Goal: Download file/media

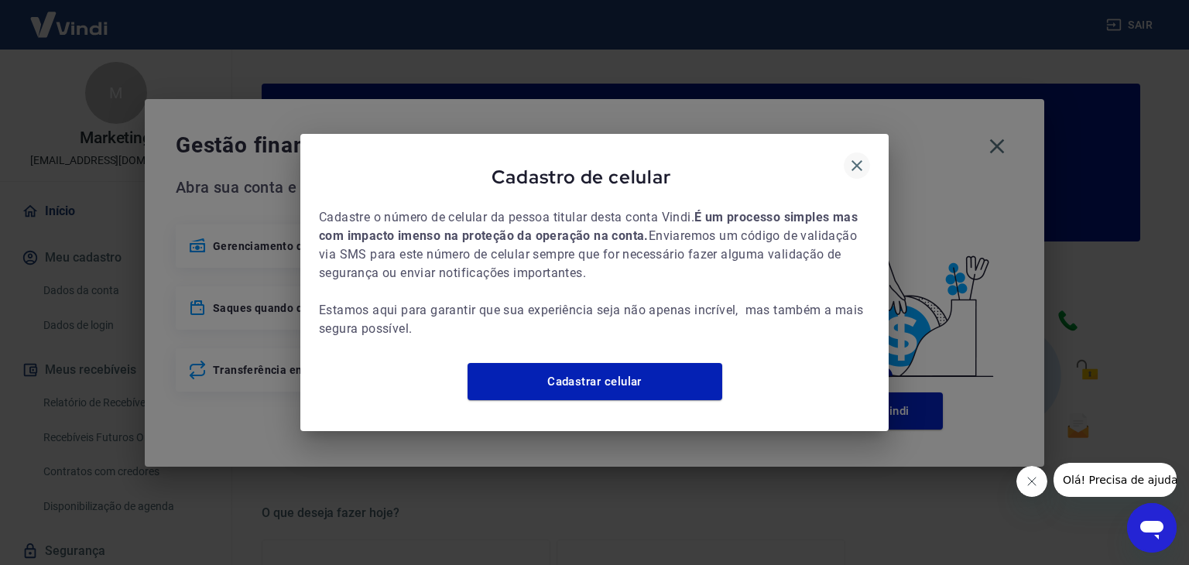
click at [857, 156] on icon "button" at bounding box center [857, 165] width 19 height 19
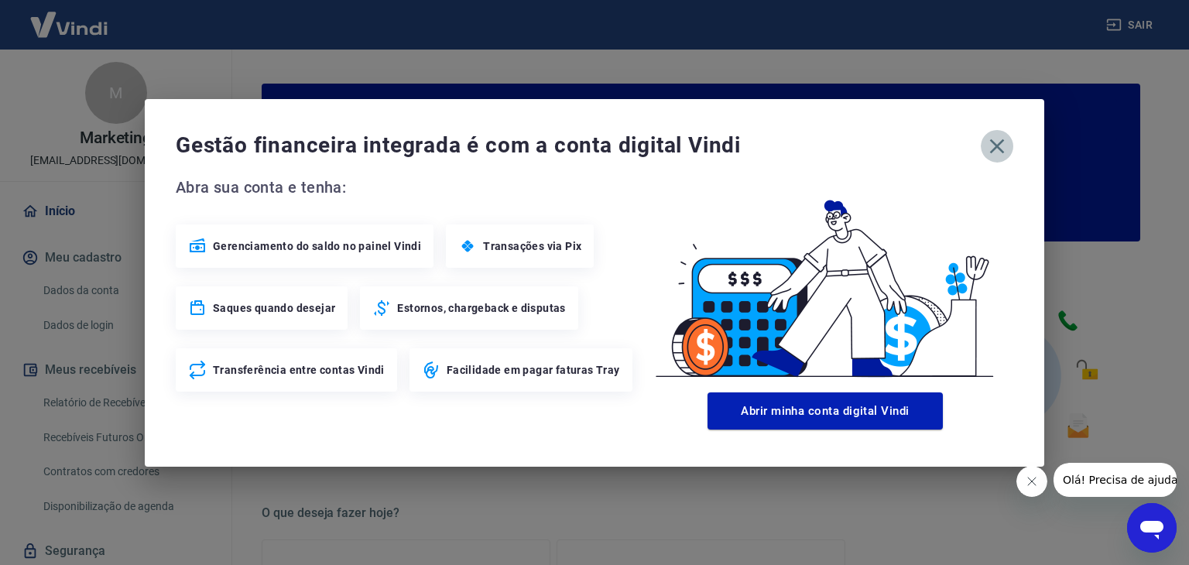
click at [1000, 142] on icon "button" at bounding box center [997, 146] width 15 height 15
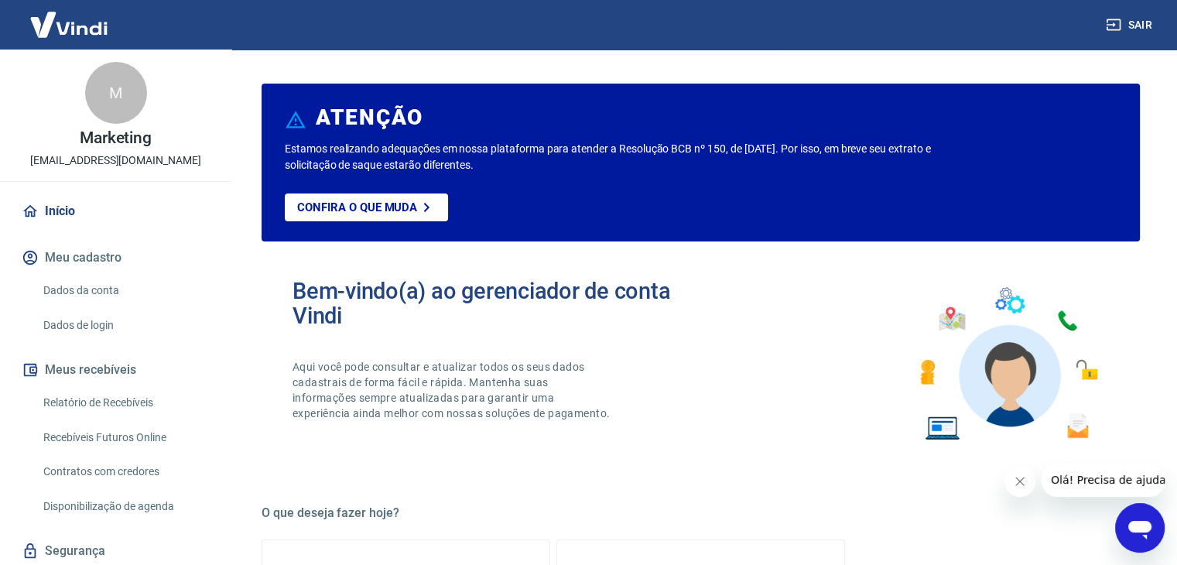
click at [117, 402] on link "Relatório de Recebíveis" at bounding box center [125, 403] width 176 height 32
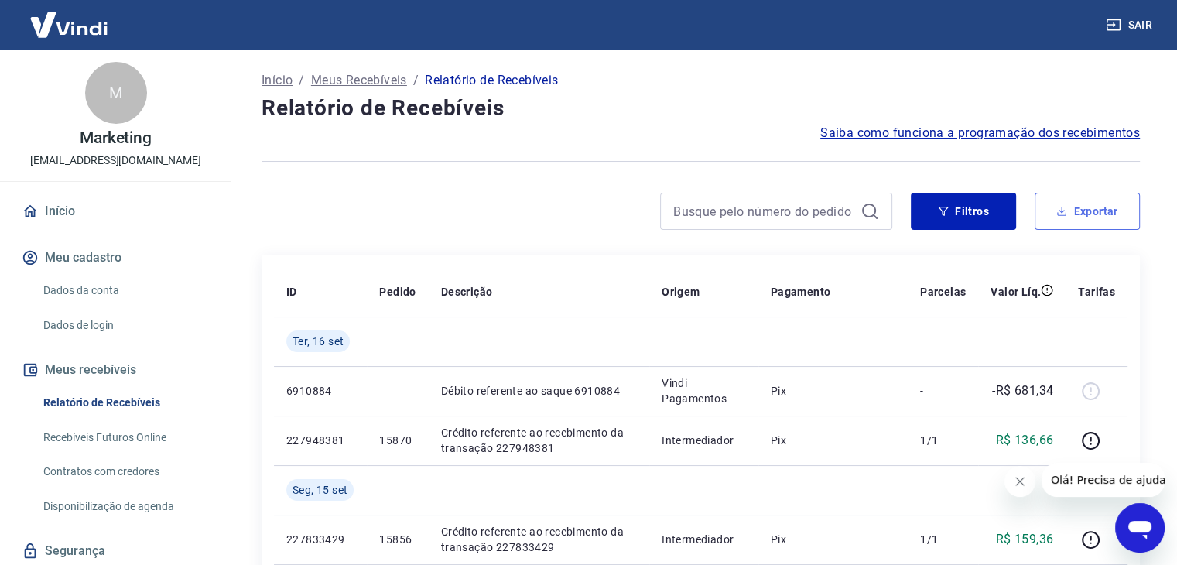
click at [1087, 212] on button "Exportar" at bounding box center [1087, 211] width 105 height 37
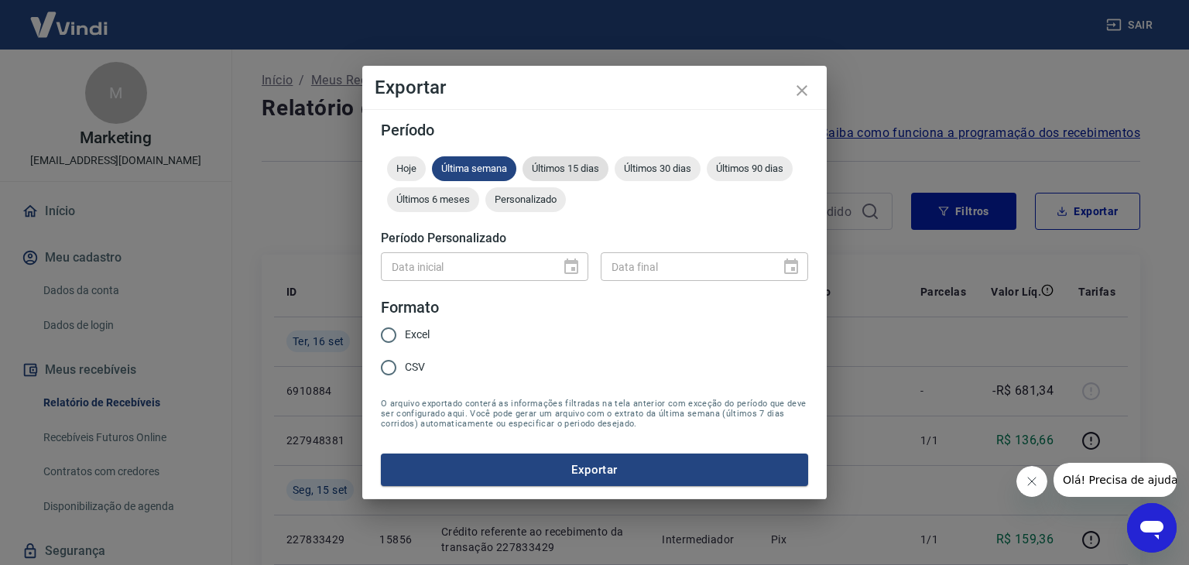
click at [575, 171] on span "Últimos 15 dias" at bounding box center [565, 169] width 86 height 12
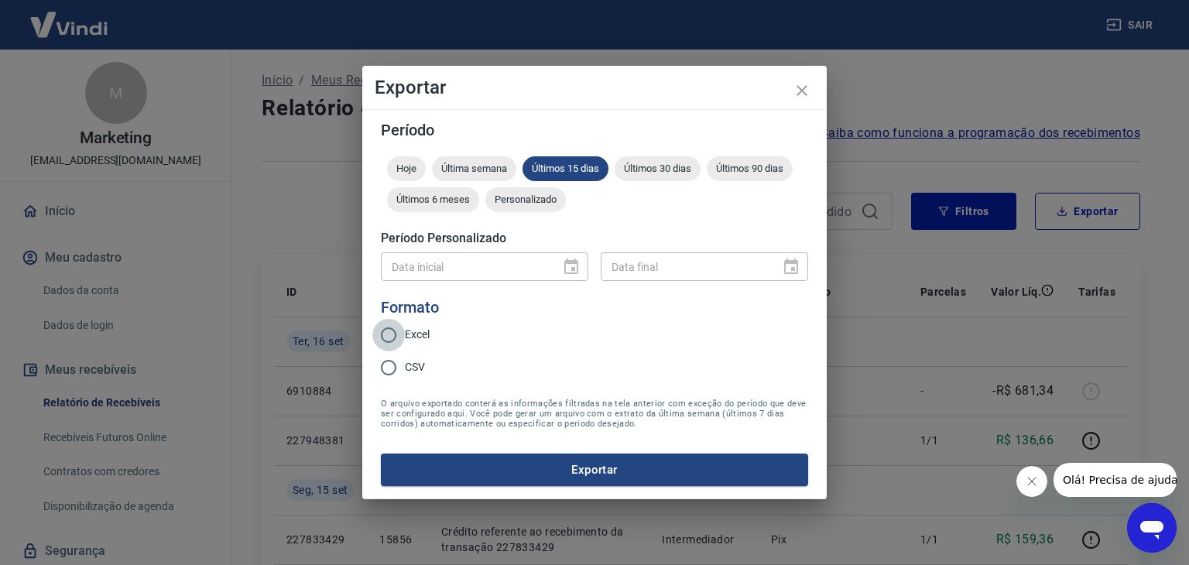
click at [399, 335] on input "Excel" at bounding box center [388, 335] width 33 height 33
radio input "true"
click at [604, 474] on button "Exportar" at bounding box center [594, 470] width 427 height 33
